Goal: Task Accomplishment & Management: Use online tool/utility

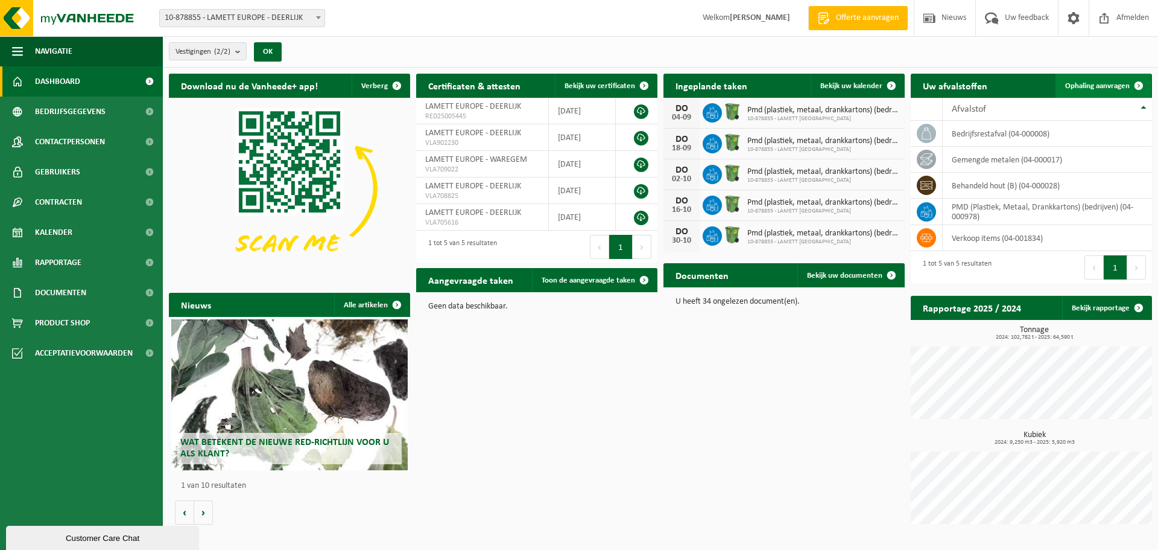
click at [1096, 84] on span "Ophaling aanvragen" at bounding box center [1097, 86] width 65 height 8
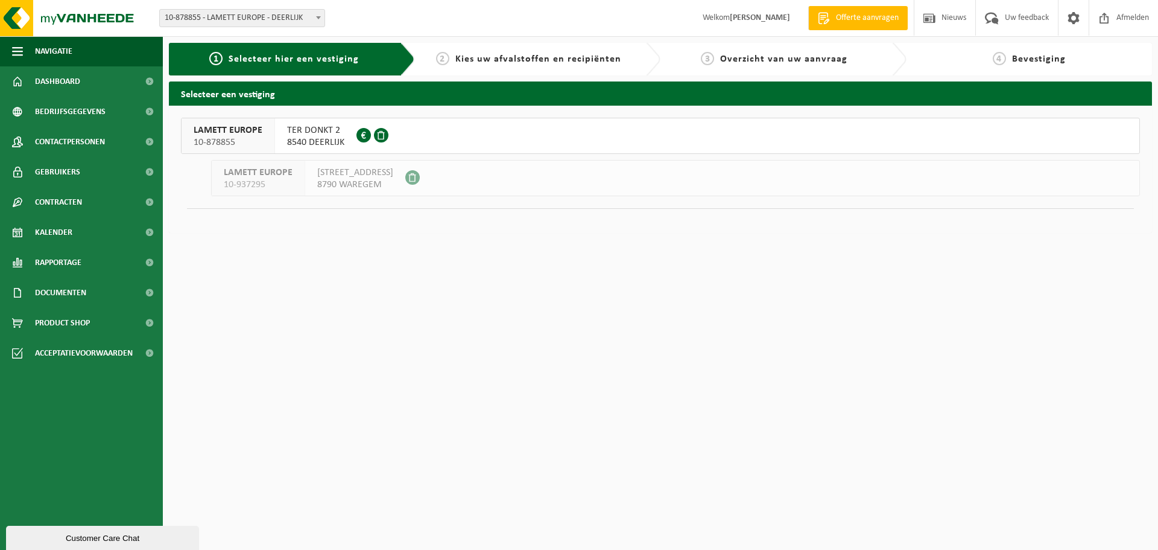
click at [331, 141] on span "8540 DEERLIJK" at bounding box center [315, 142] width 57 height 12
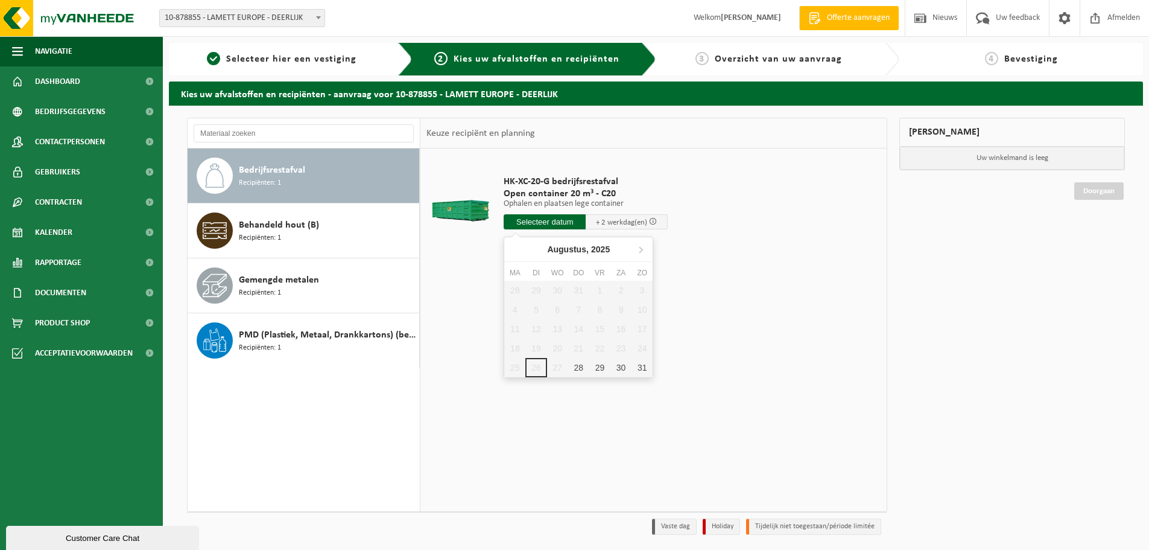
click at [555, 224] on input "text" at bounding box center [545, 221] width 82 height 15
click at [577, 367] on div "28" at bounding box center [578, 367] width 21 height 19
type input "Van 2025-08-28"
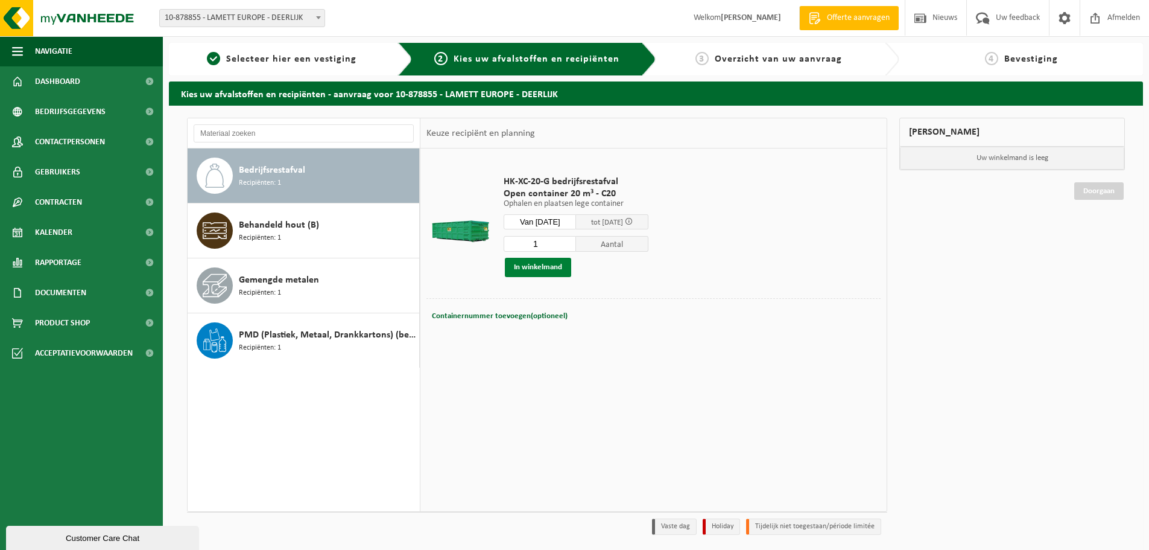
click at [563, 270] on button "In winkelmand" at bounding box center [538, 267] width 66 height 19
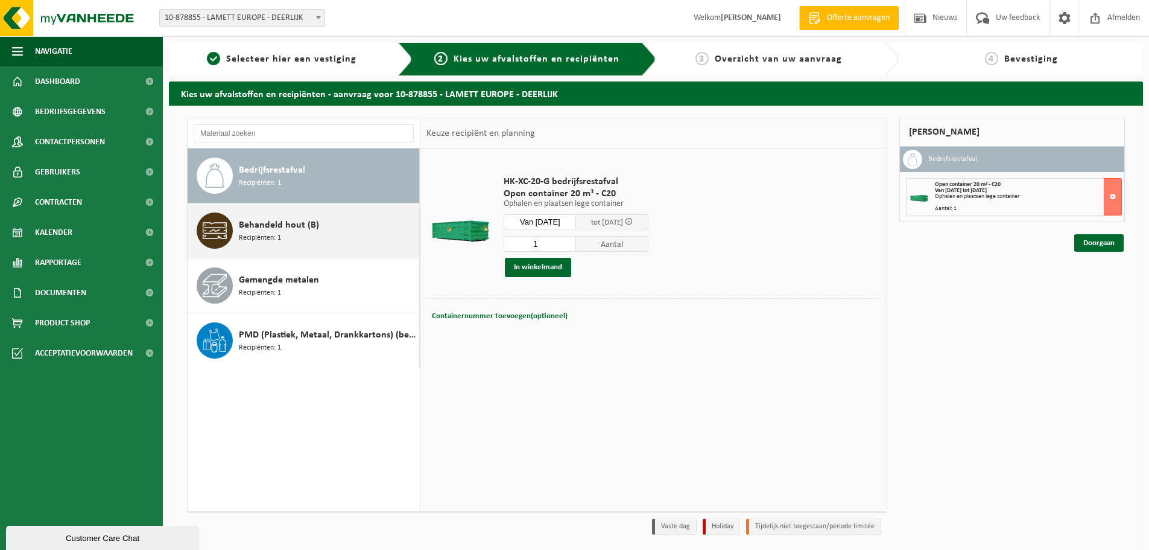
click at [384, 239] on div "Behandeld hout (B) Recipiënten: 1" at bounding box center [327, 230] width 177 height 36
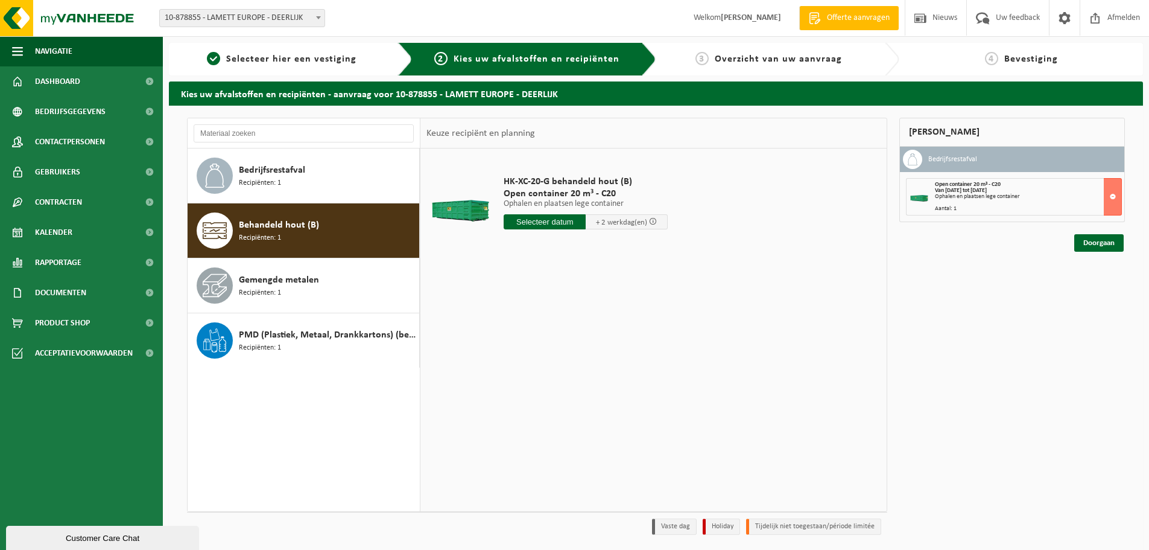
click at [551, 225] on input "text" at bounding box center [545, 221] width 82 height 15
click at [578, 366] on div "28" at bounding box center [578, 367] width 21 height 19
type input "Van 2025-08-28"
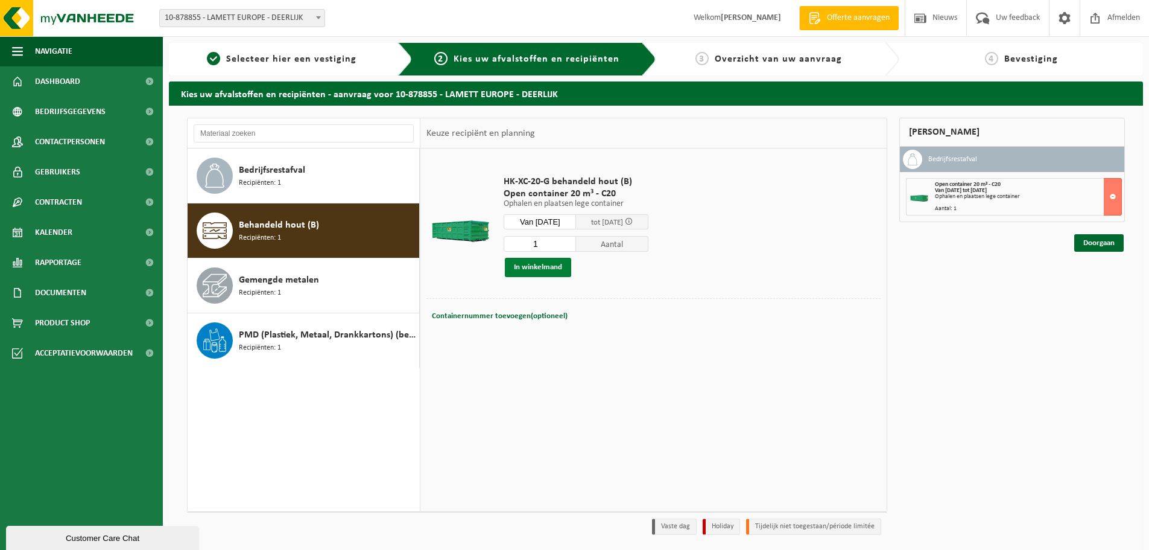
click at [558, 267] on button "In winkelmand" at bounding box center [538, 267] width 66 height 19
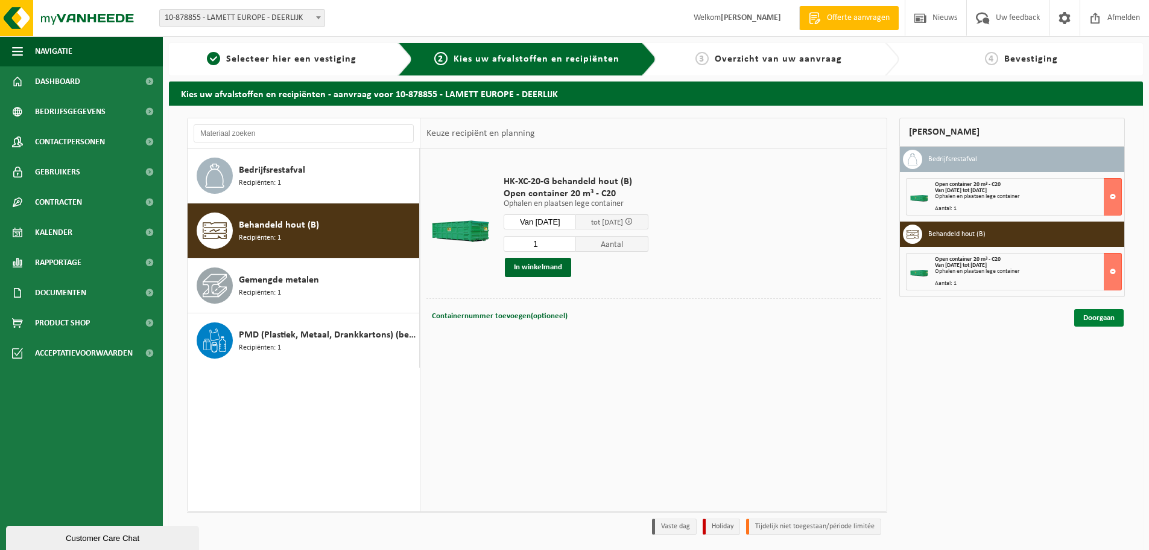
click at [1102, 320] on link "Doorgaan" at bounding box center [1099, 317] width 49 height 17
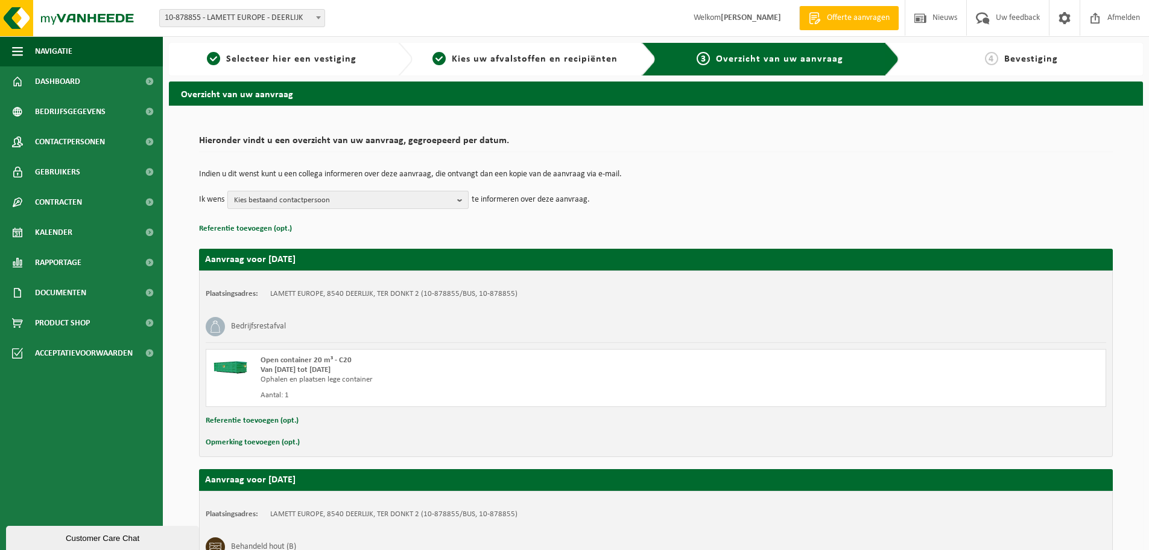
click at [332, 196] on span "Kies bestaand contactpersoon" at bounding box center [343, 200] width 218 height 18
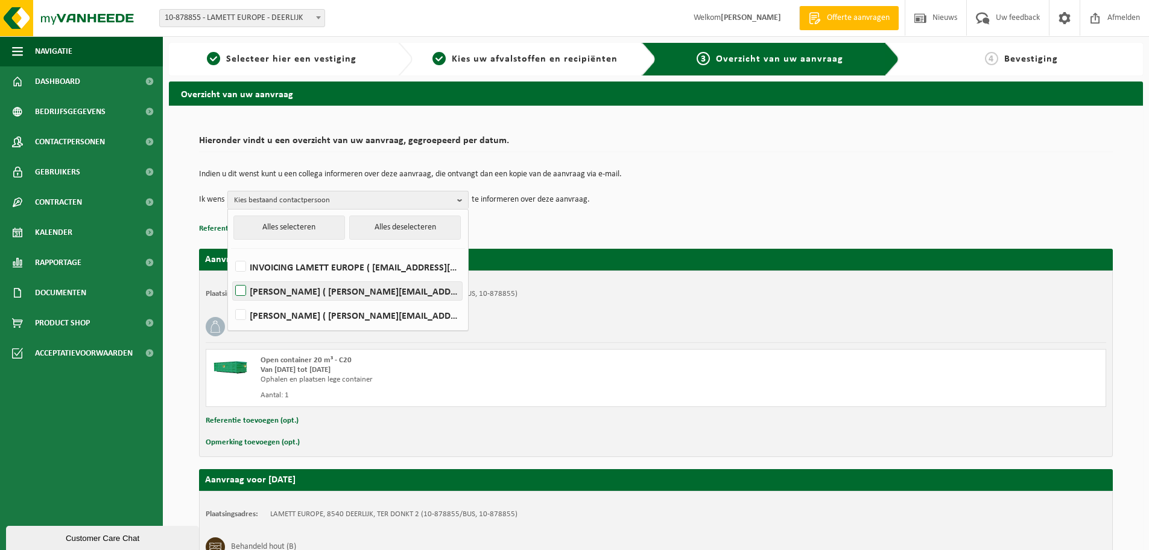
click at [312, 288] on label "Wendy Landuyt ( wendy.landuyt@lamett.eu )" at bounding box center [347, 291] width 229 height 18
click at [231, 276] on input "Wendy Landuyt ( wendy.landuyt@lamett.eu )" at bounding box center [230, 275] width 1 height 1
checkbox input "true"
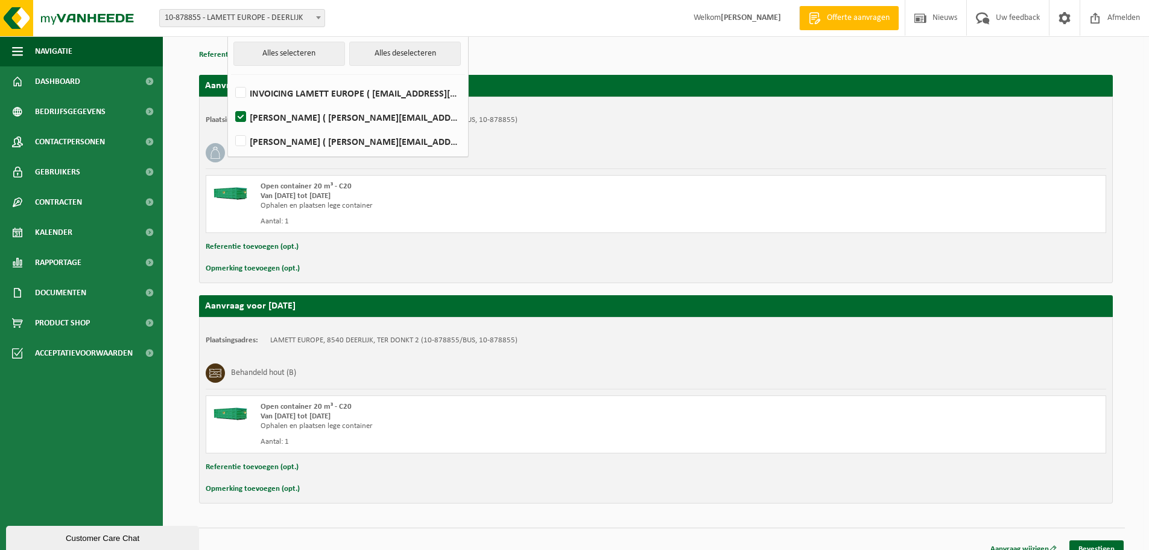
scroll to position [188, 0]
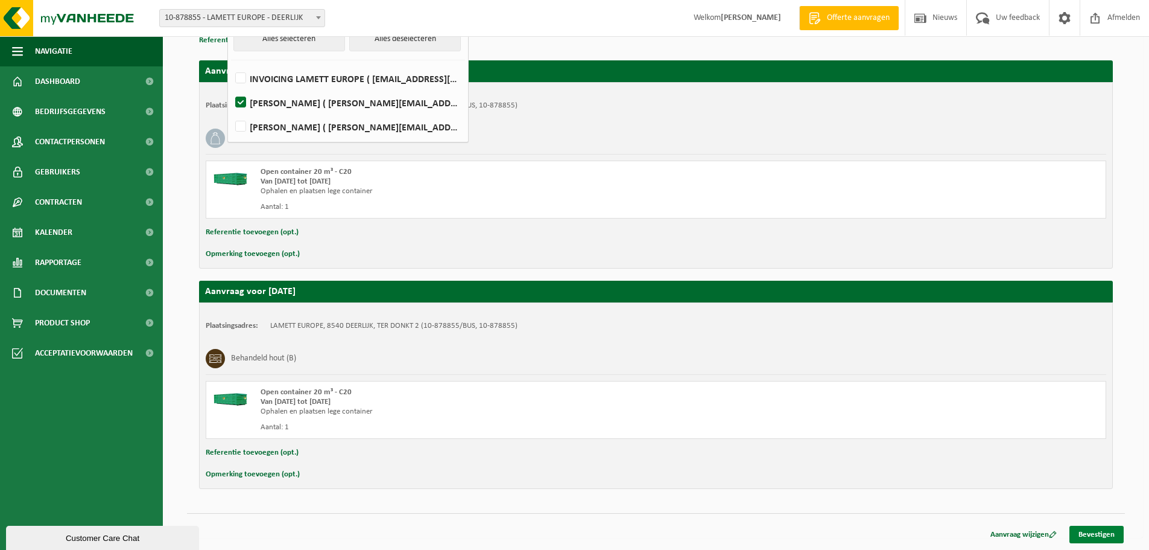
click at [1078, 536] on link "Bevestigen" at bounding box center [1097, 534] width 54 height 17
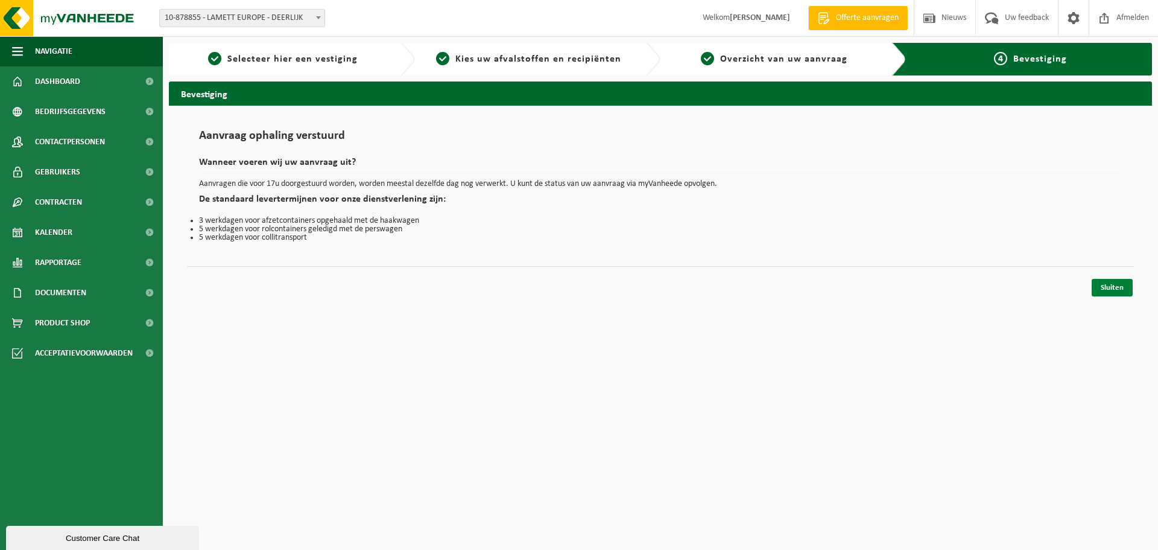
click at [1120, 290] on link "Sluiten" at bounding box center [1112, 287] width 41 height 17
